Goal: Task Accomplishment & Management: Use online tool/utility

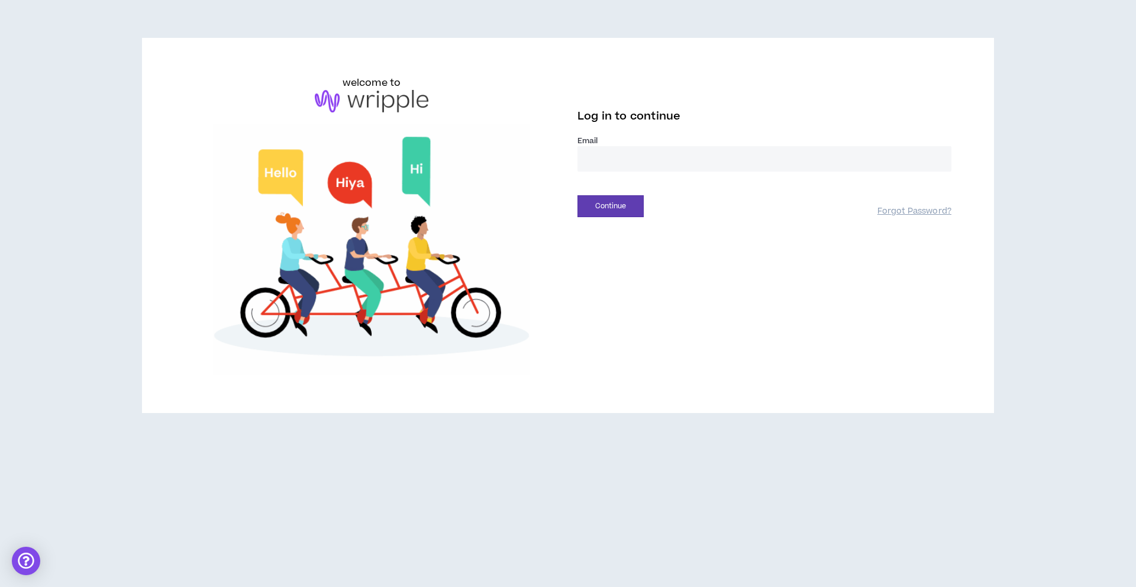
click at [597, 151] on input "email" at bounding box center [765, 158] width 374 height 25
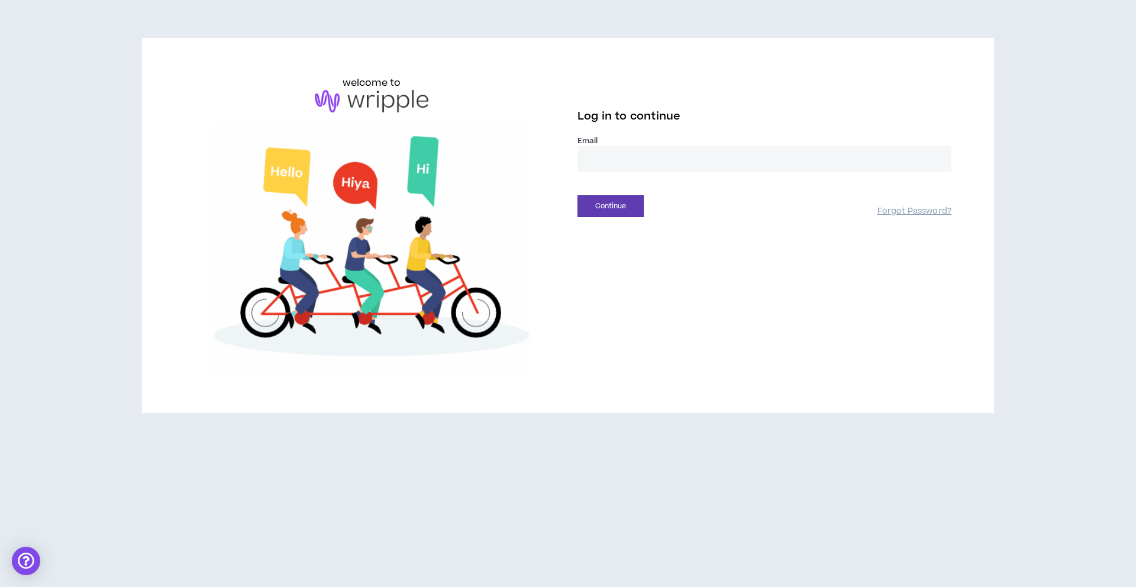
type input "**********"
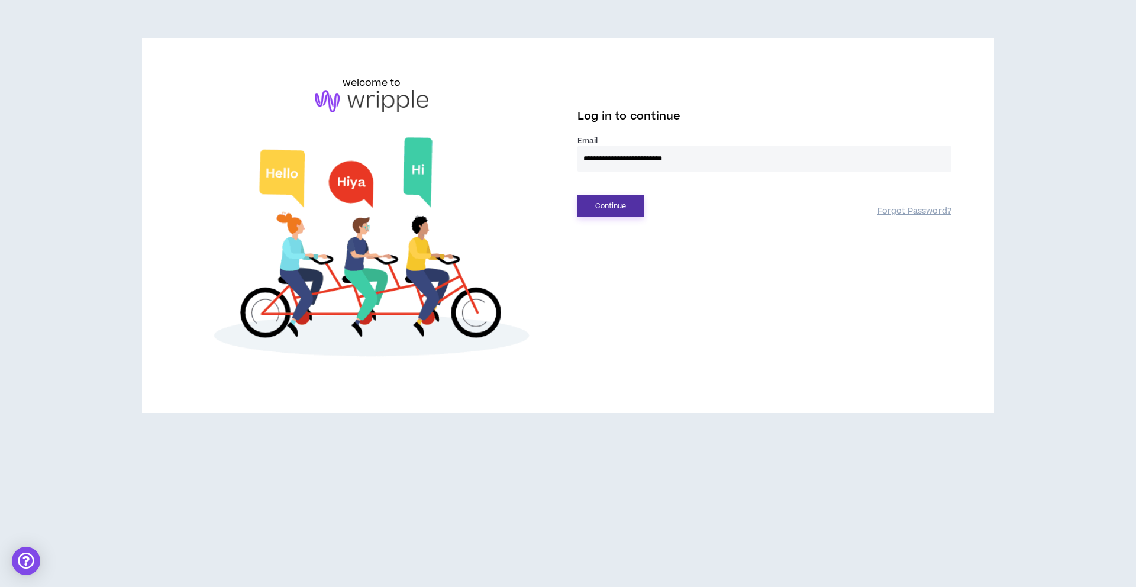
click at [610, 197] on button "Continue" at bounding box center [611, 206] width 66 height 22
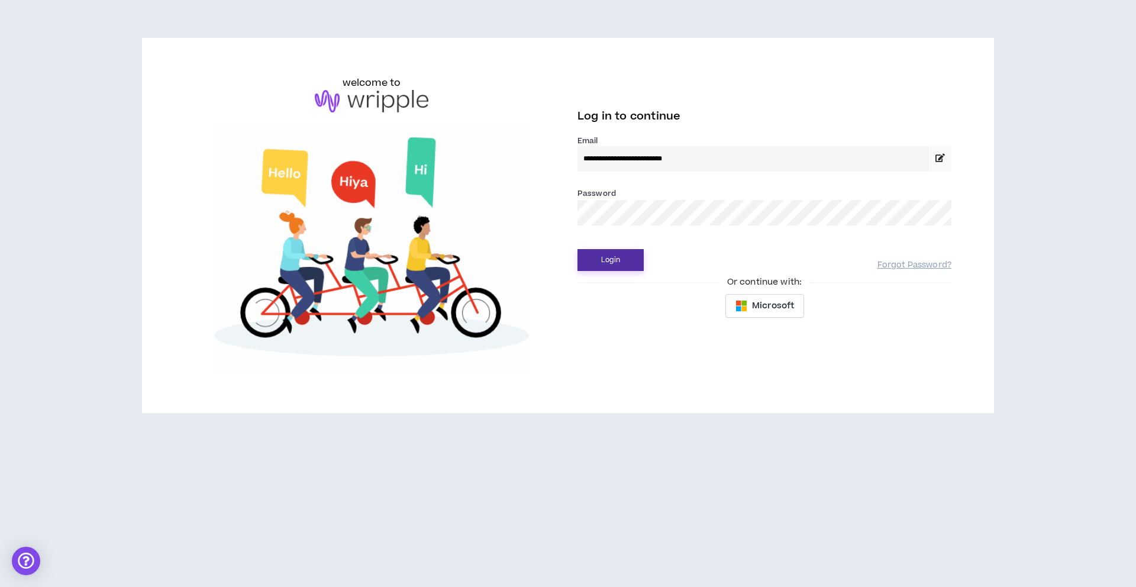
click at [591, 260] on button "Login" at bounding box center [611, 260] width 66 height 22
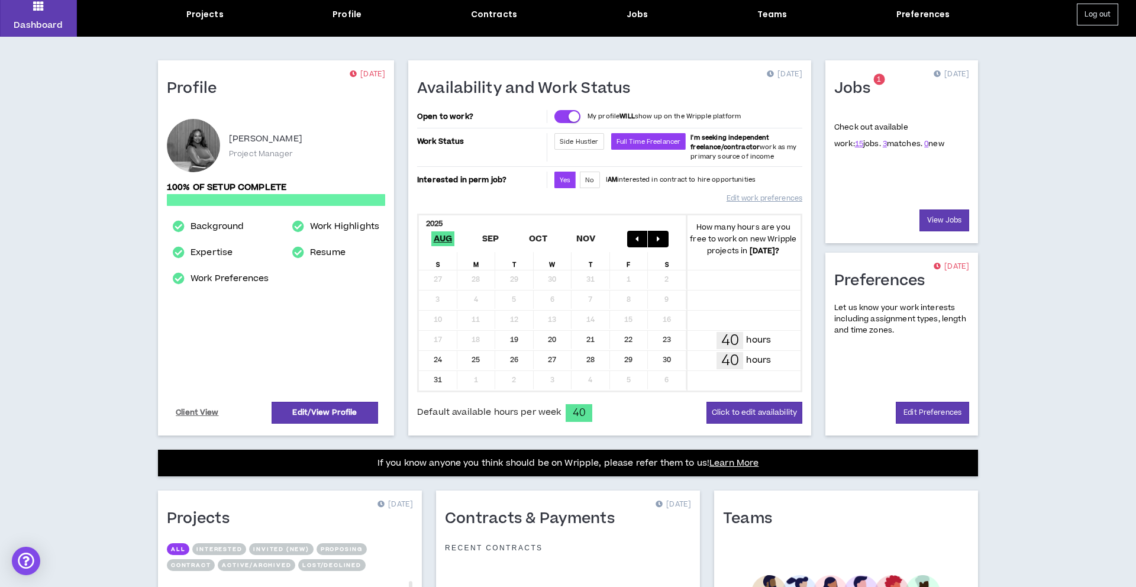
scroll to position [42, 0]
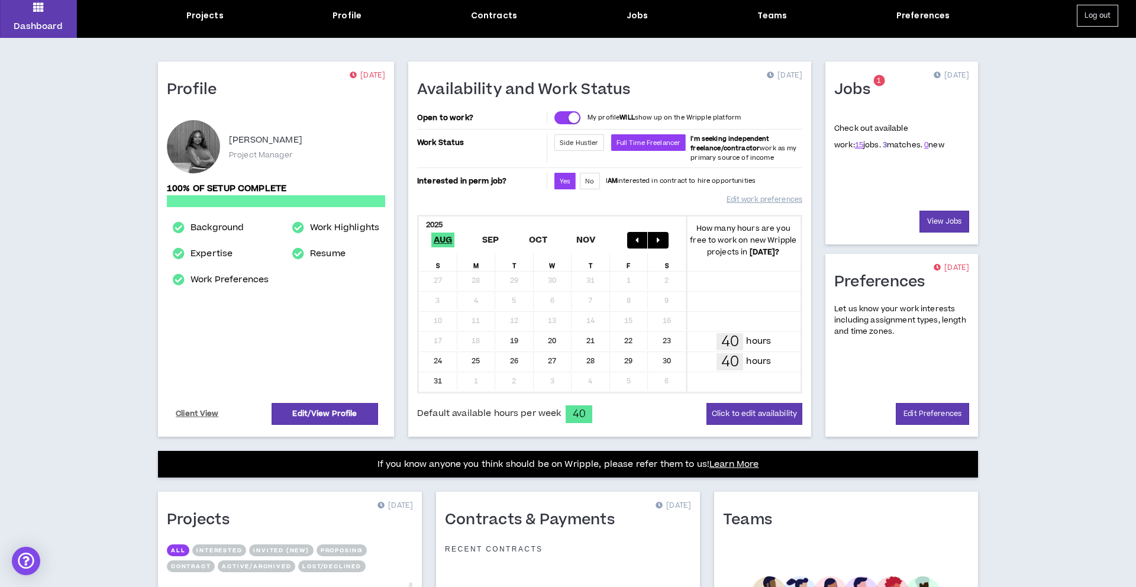
click at [883, 146] on link "3" at bounding box center [885, 145] width 4 height 11
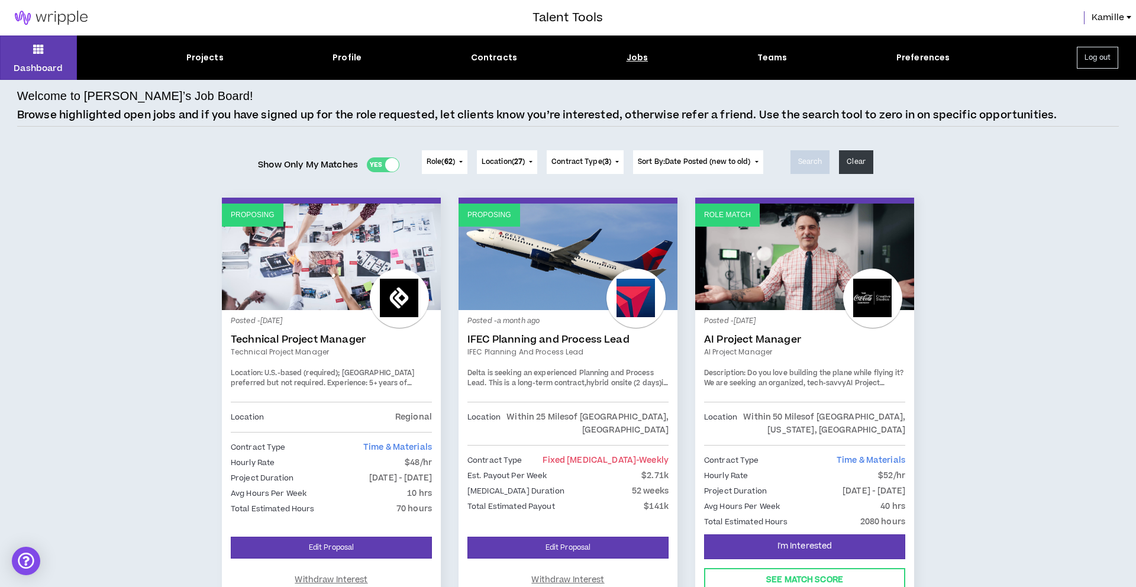
scroll to position [83, 0]
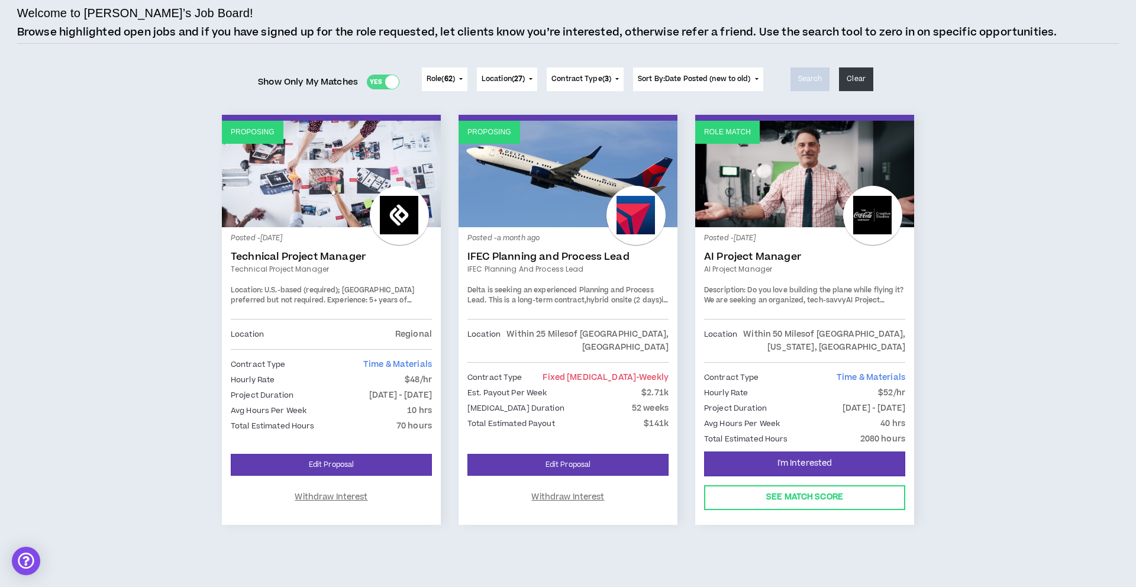
click at [389, 365] on span "Time & Materials" at bounding box center [397, 365] width 69 height 12
click at [314, 257] on link "Technical Project Manager" at bounding box center [331, 257] width 201 height 12
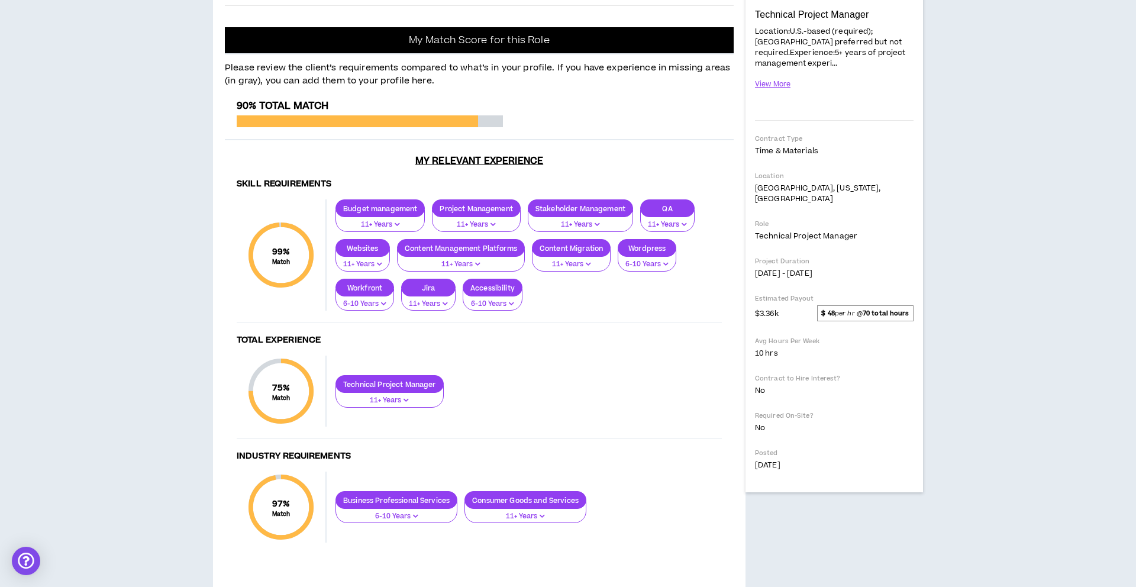
scroll to position [222, 0]
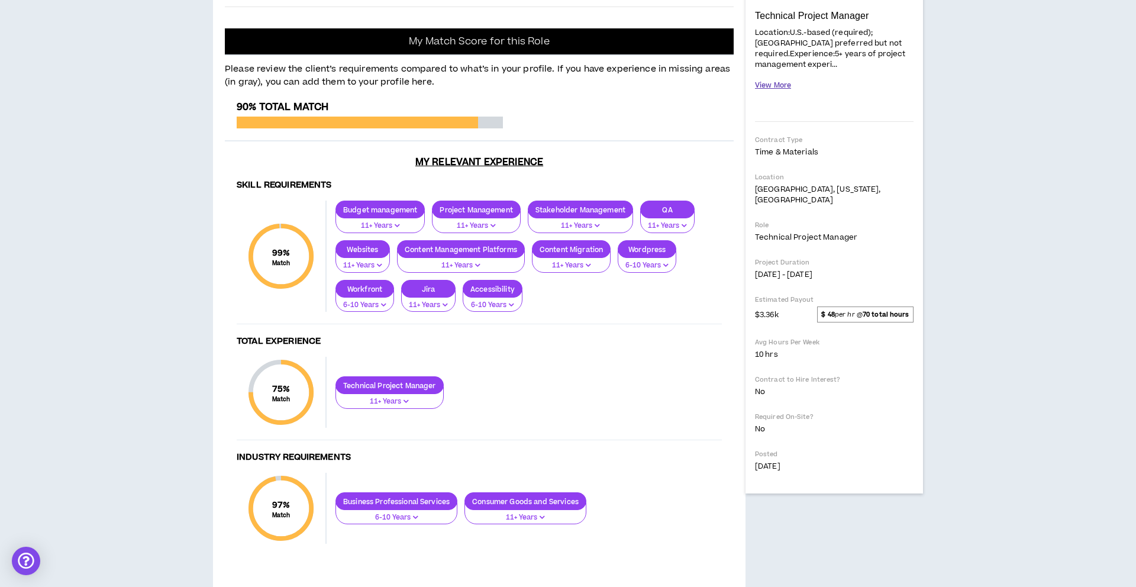
click at [768, 75] on button "View More" at bounding box center [773, 85] width 36 height 21
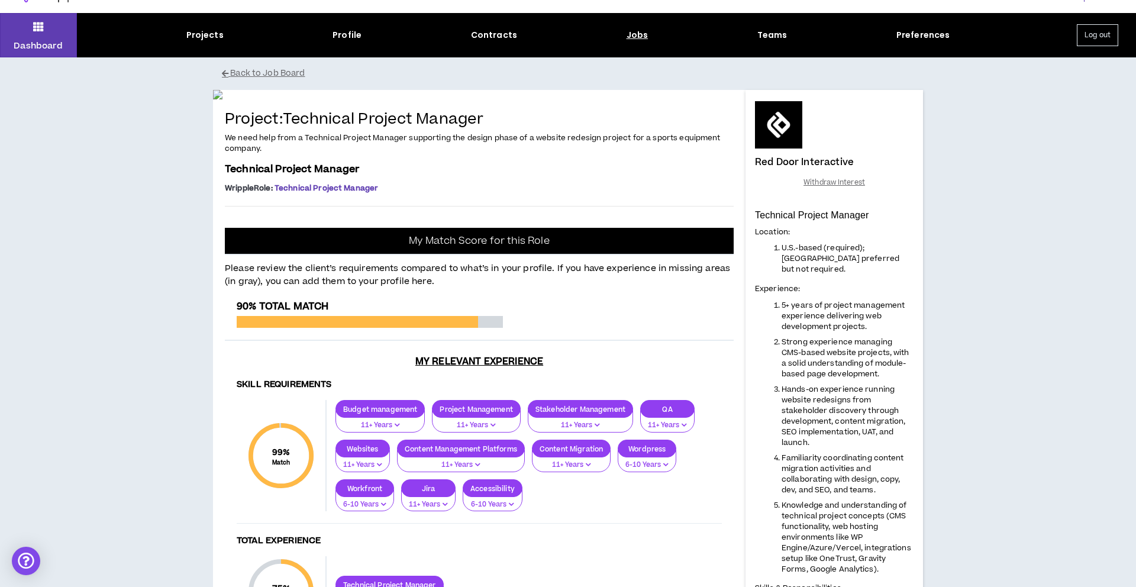
scroll to position [0, 0]
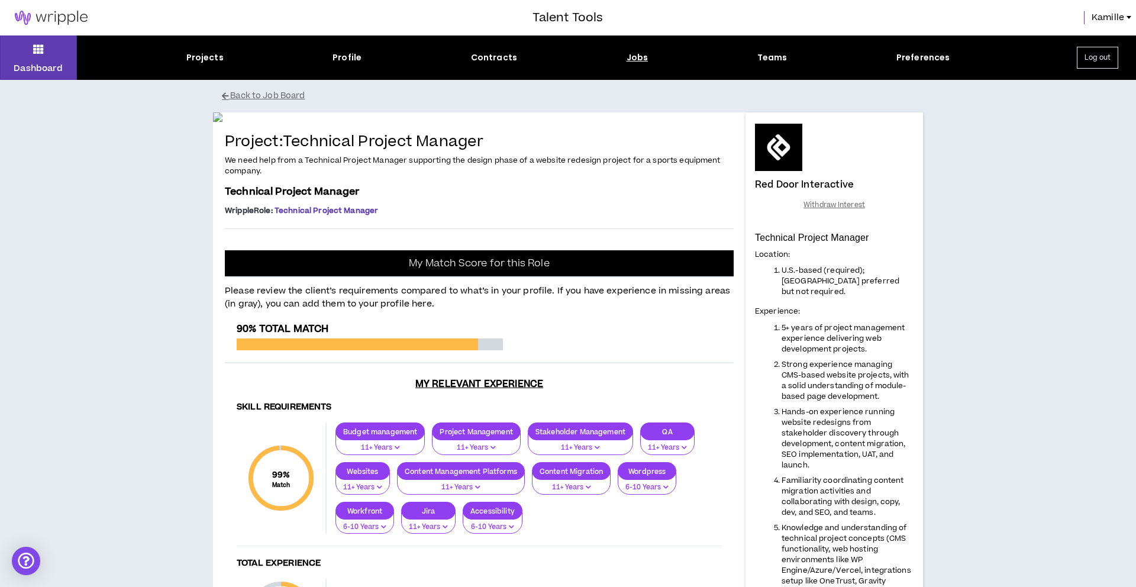
click at [55, 22] on img at bounding box center [51, 18] width 102 height 14
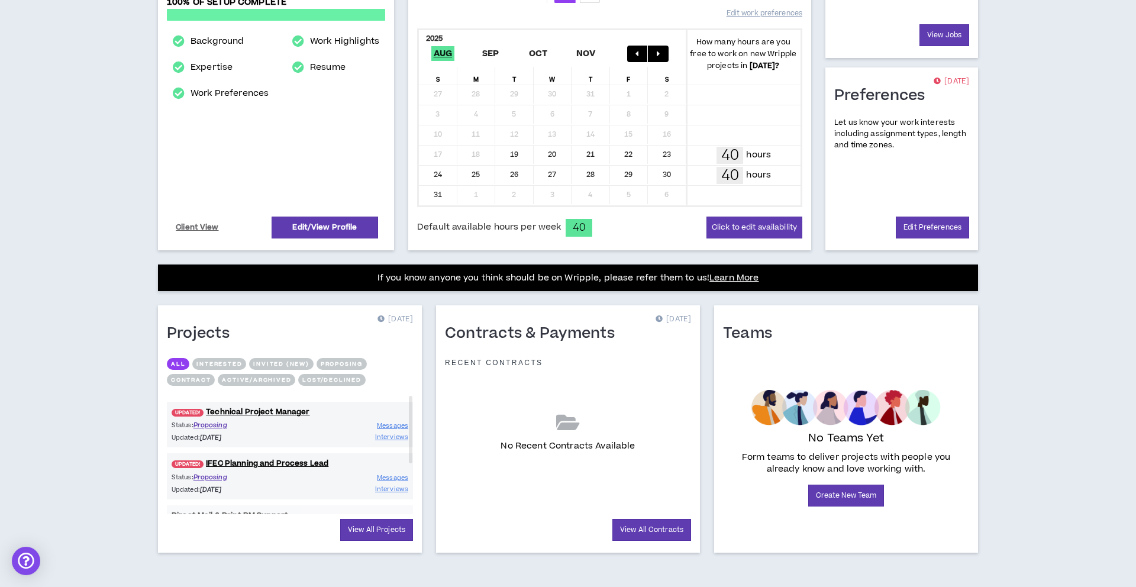
scroll to position [232, 0]
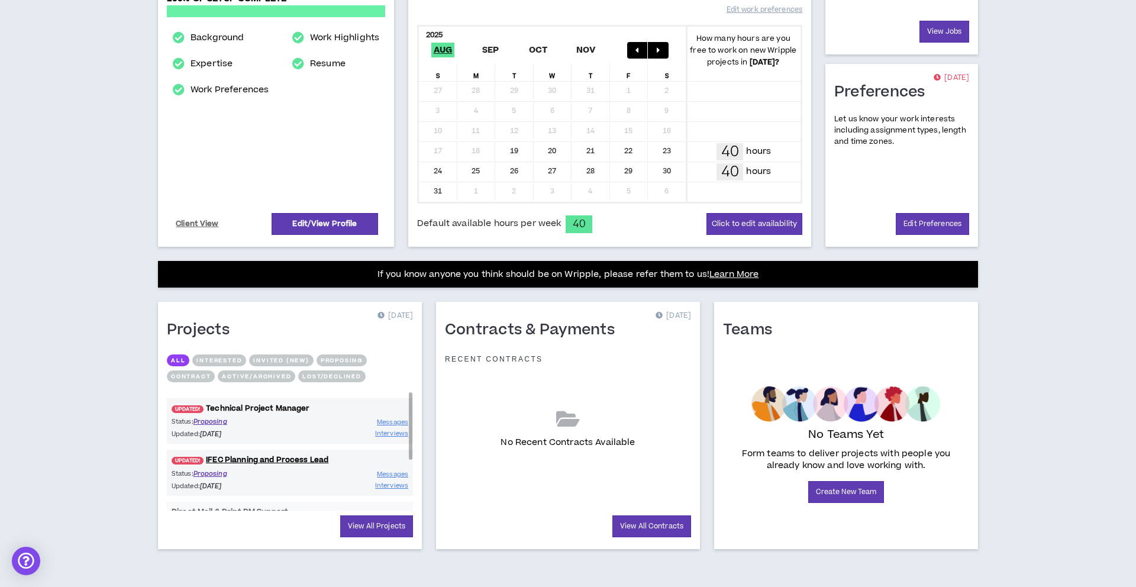
click at [235, 409] on link "UPDATED! Technical Project Manager" at bounding box center [290, 408] width 246 height 11
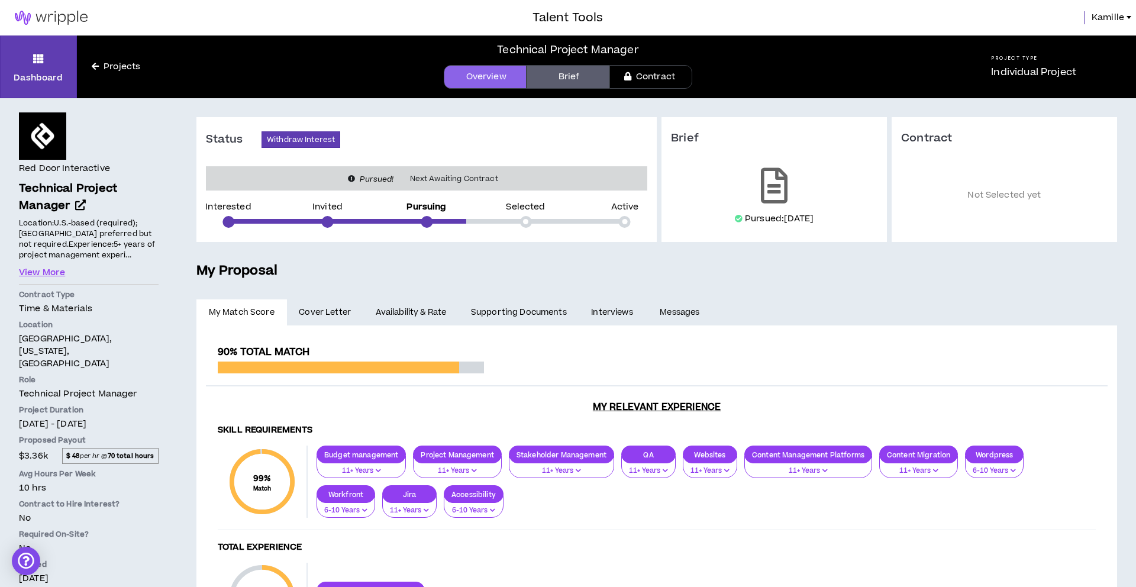
click at [34, 21] on img at bounding box center [51, 18] width 102 height 14
